Goal: Navigation & Orientation: Find specific page/section

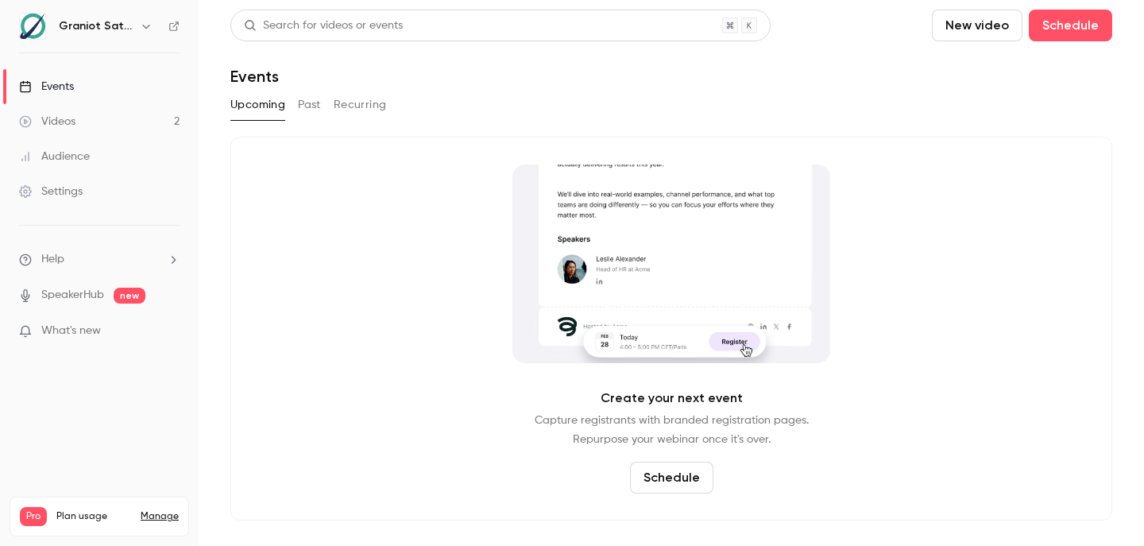
click at [87, 113] on link "Videos 2" at bounding box center [99, 121] width 199 height 35
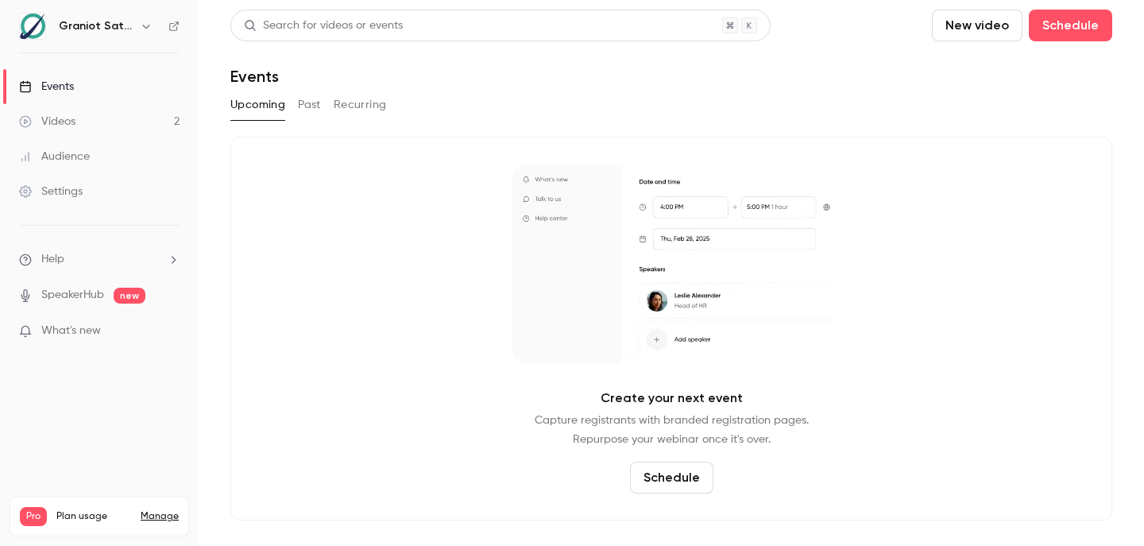
click at [60, 297] on link "SpeakerHub" at bounding box center [72, 295] width 63 height 17
